Goal: Navigation & Orientation: Understand site structure

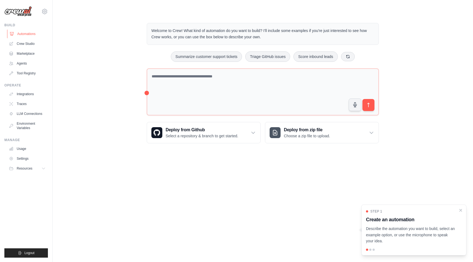
click at [33, 36] on link "Automations" at bounding box center [27, 34] width 41 height 9
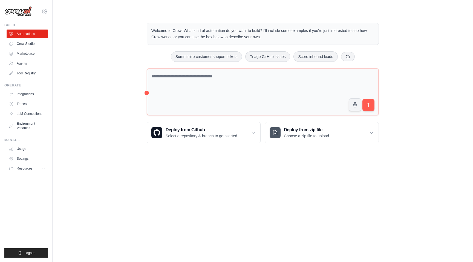
click at [32, 44] on link "Crew Studio" at bounding box center [27, 43] width 41 height 9
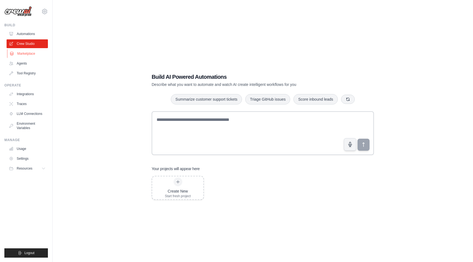
click at [26, 53] on link "Marketplace" at bounding box center [27, 53] width 41 height 9
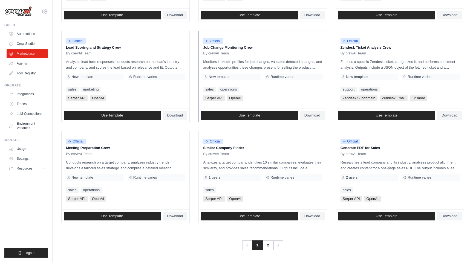
scroll to position [245, 0]
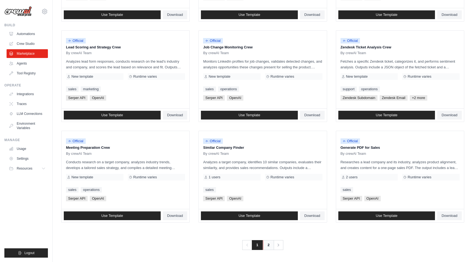
click at [267, 247] on link "2" at bounding box center [268, 246] width 11 height 10
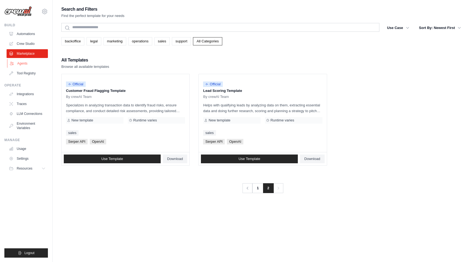
click at [27, 64] on link "Agents" at bounding box center [27, 63] width 41 height 9
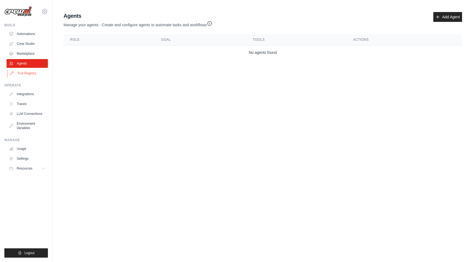
click at [24, 73] on link "Tool Registry" at bounding box center [27, 73] width 41 height 9
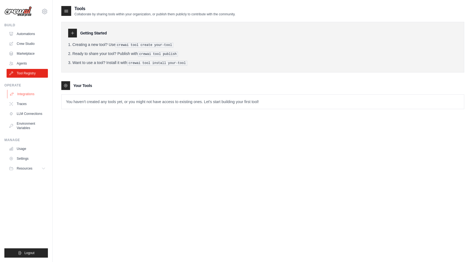
click at [24, 95] on link "Integrations" at bounding box center [27, 94] width 41 height 9
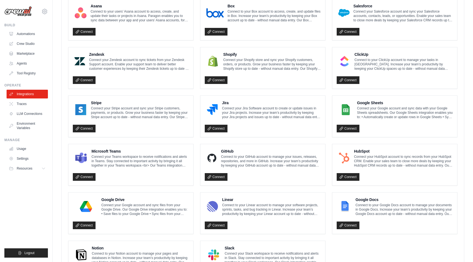
scroll to position [252, 0]
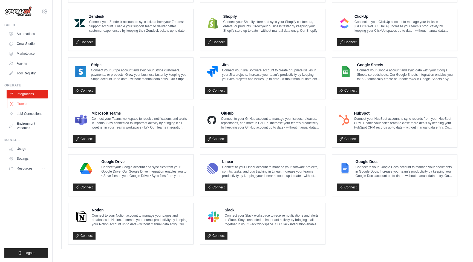
click at [25, 104] on link "Traces" at bounding box center [27, 104] width 41 height 9
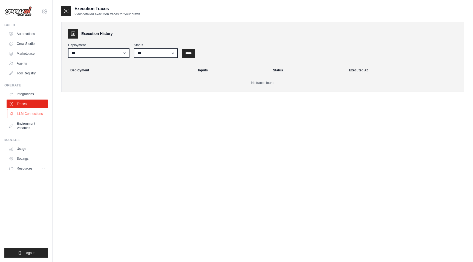
click at [27, 113] on link "LLM Connections" at bounding box center [27, 114] width 41 height 9
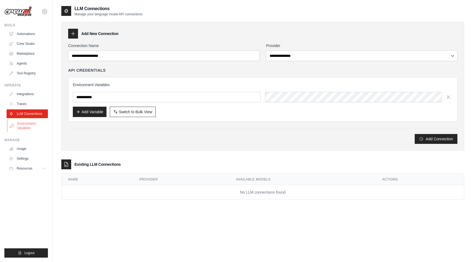
click at [26, 125] on link "Environment Variables" at bounding box center [27, 125] width 41 height 13
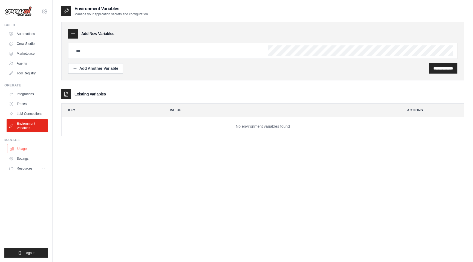
click at [22, 152] on link "Usage" at bounding box center [27, 149] width 41 height 9
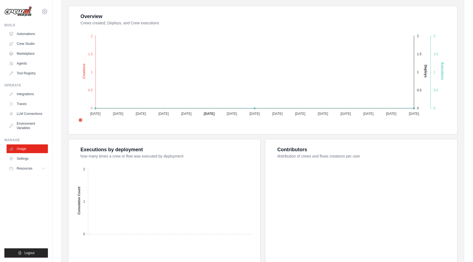
scroll to position [135, 0]
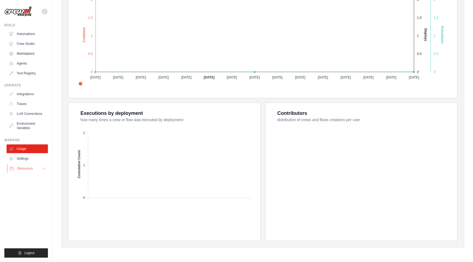
click at [27, 168] on span "Resources" at bounding box center [25, 169] width 16 height 4
click at [23, 196] on span "Blog" at bounding box center [22, 195] width 7 height 4
